Goal: Task Accomplishment & Management: Manage account settings

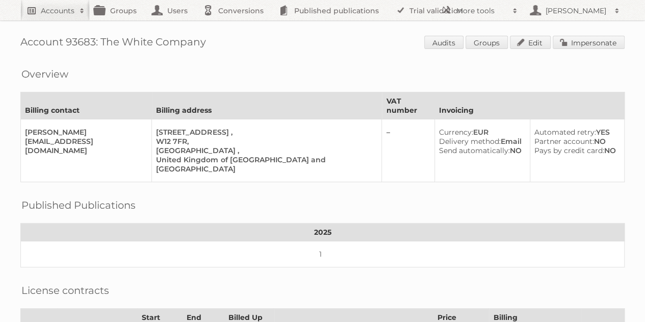
click at [59, 7] on h2 "Accounts" at bounding box center [58, 11] width 34 height 10
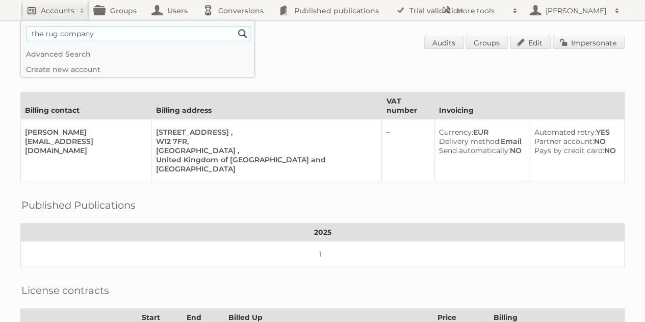
type input"] "the rug company"
click at [235, 26] on input "Search" at bounding box center [242, 33] width 15 height 15
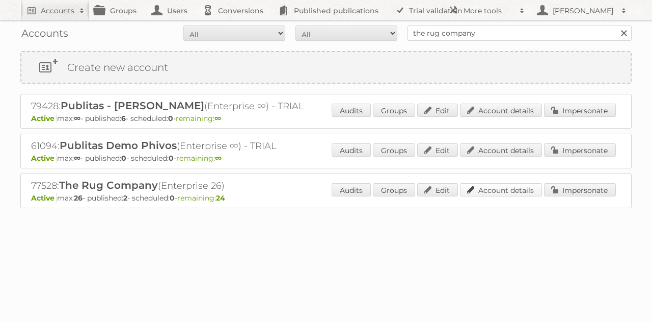
click at [484, 188] on link "Account details" at bounding box center [501, 189] width 82 height 13
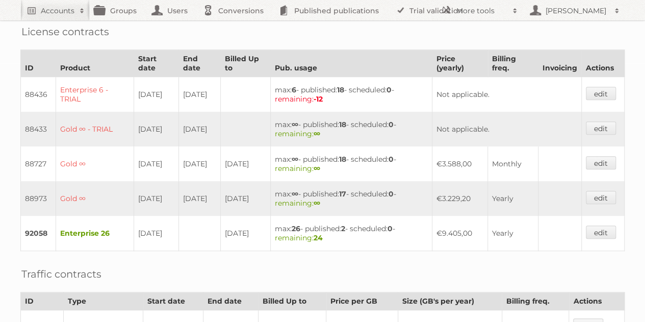
scroll to position [258, 0]
